Goal: Information Seeking & Learning: Find specific fact

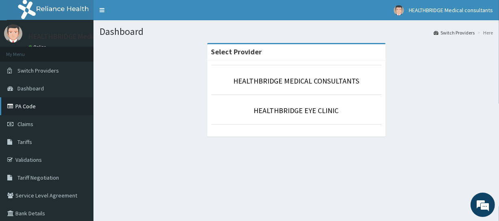
click at [44, 109] on link "PA Code" at bounding box center [46, 106] width 93 height 18
click at [41, 145] on link "Tariffs" at bounding box center [46, 142] width 93 height 18
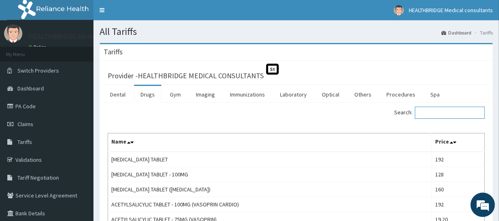
click at [430, 110] on input "Search:" at bounding box center [450, 113] width 70 height 12
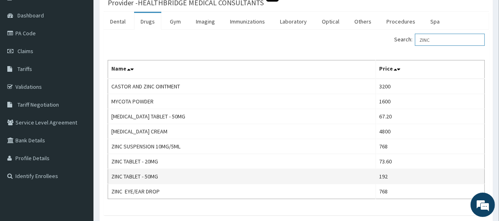
scroll to position [73, 0]
type input "ZINC"
drag, startPoint x: 162, startPoint y: 175, endPoint x: 112, endPoint y: 177, distance: 49.5
click at [112, 177] on td "ZINC TABLET - 50MG" at bounding box center [242, 176] width 268 height 15
copy td "ZINC TABLET - 50MG"
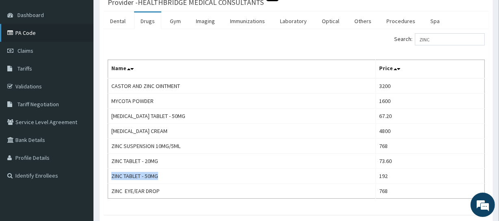
click at [35, 33] on link "PA Code" at bounding box center [46, 33] width 93 height 18
